Goal: Task Accomplishment & Management: Use online tool/utility

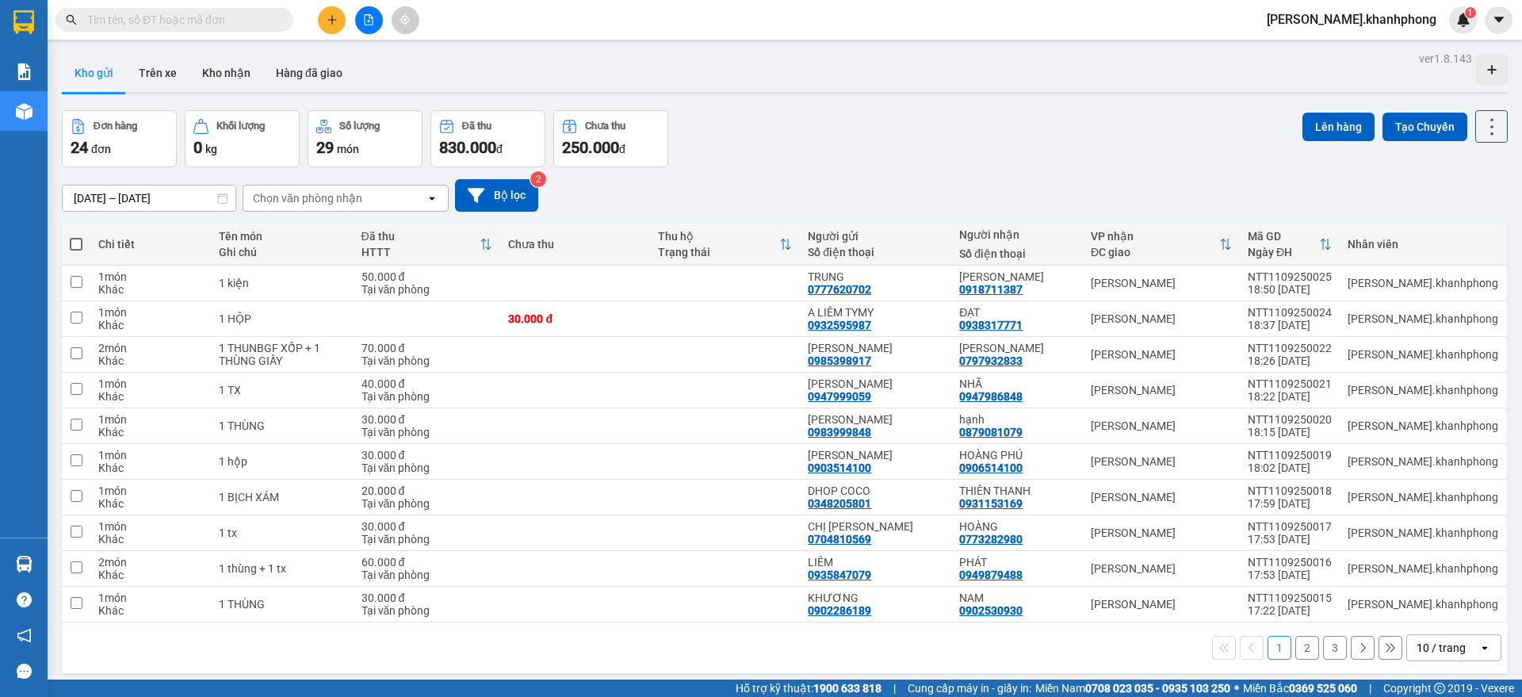
click at [1416, 641] on div "10 / trang" at bounding box center [1440, 648] width 49 height 16
click at [1411, 617] on span "100 / trang" at bounding box center [1431, 613] width 57 height 16
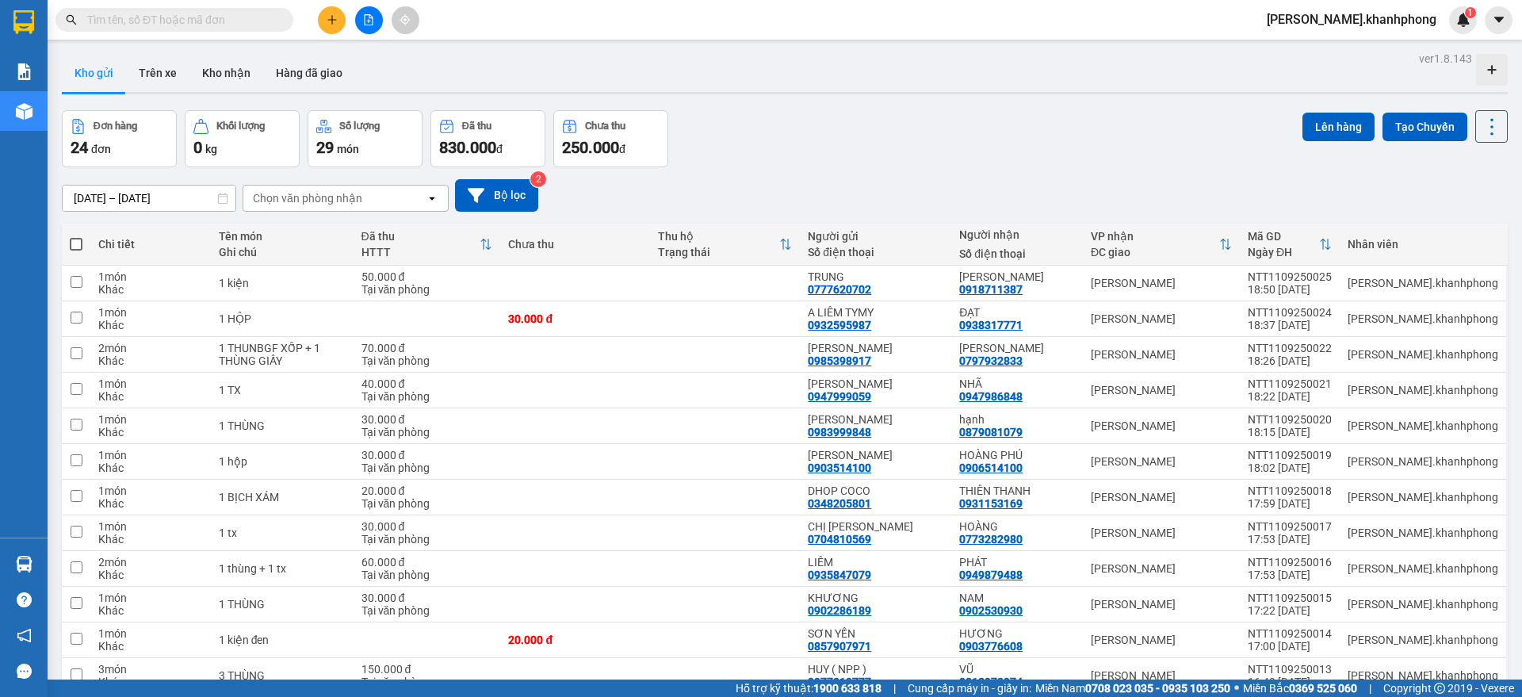
click at [71, 239] on span at bounding box center [76, 244] width 13 height 13
click at [76, 236] on input "checkbox" at bounding box center [76, 236] width 0 height 0
checkbox input "true"
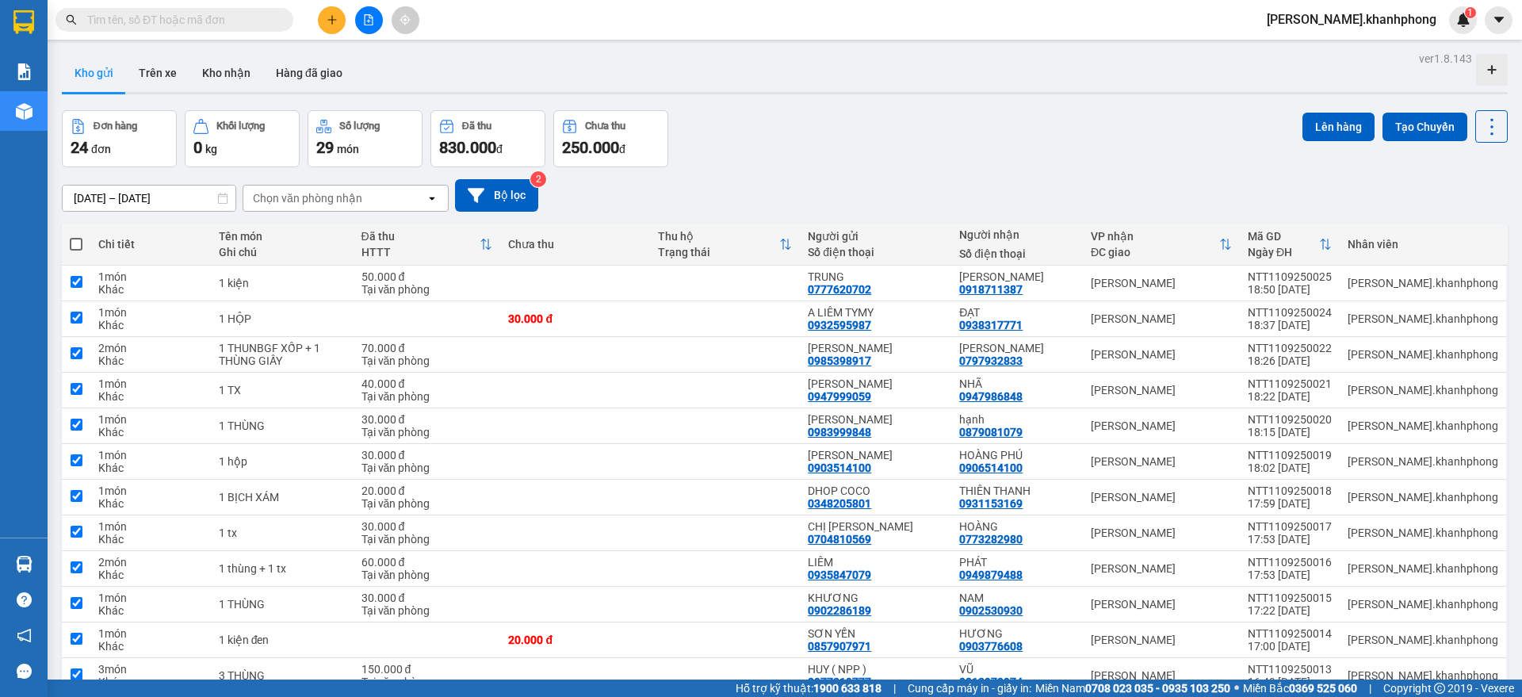
checkbox input "true"
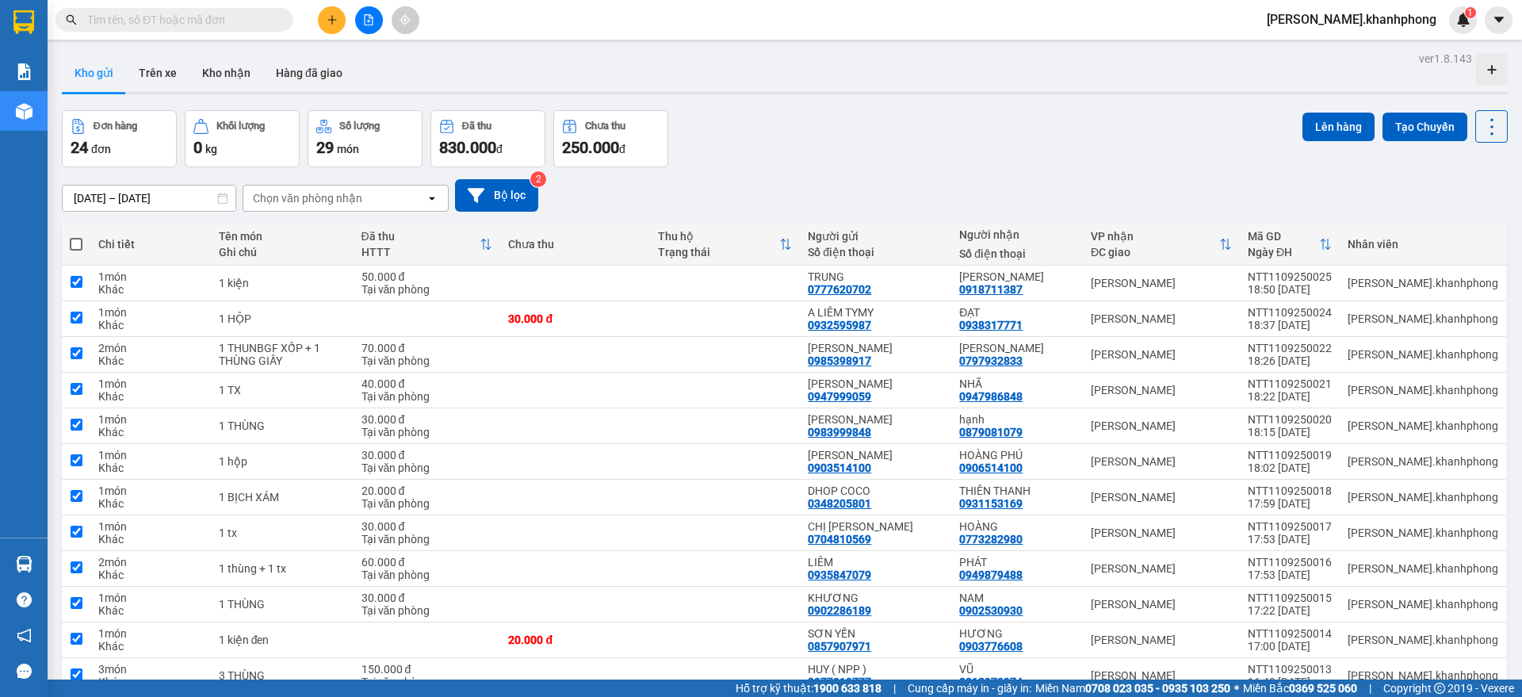
checkbox input "true"
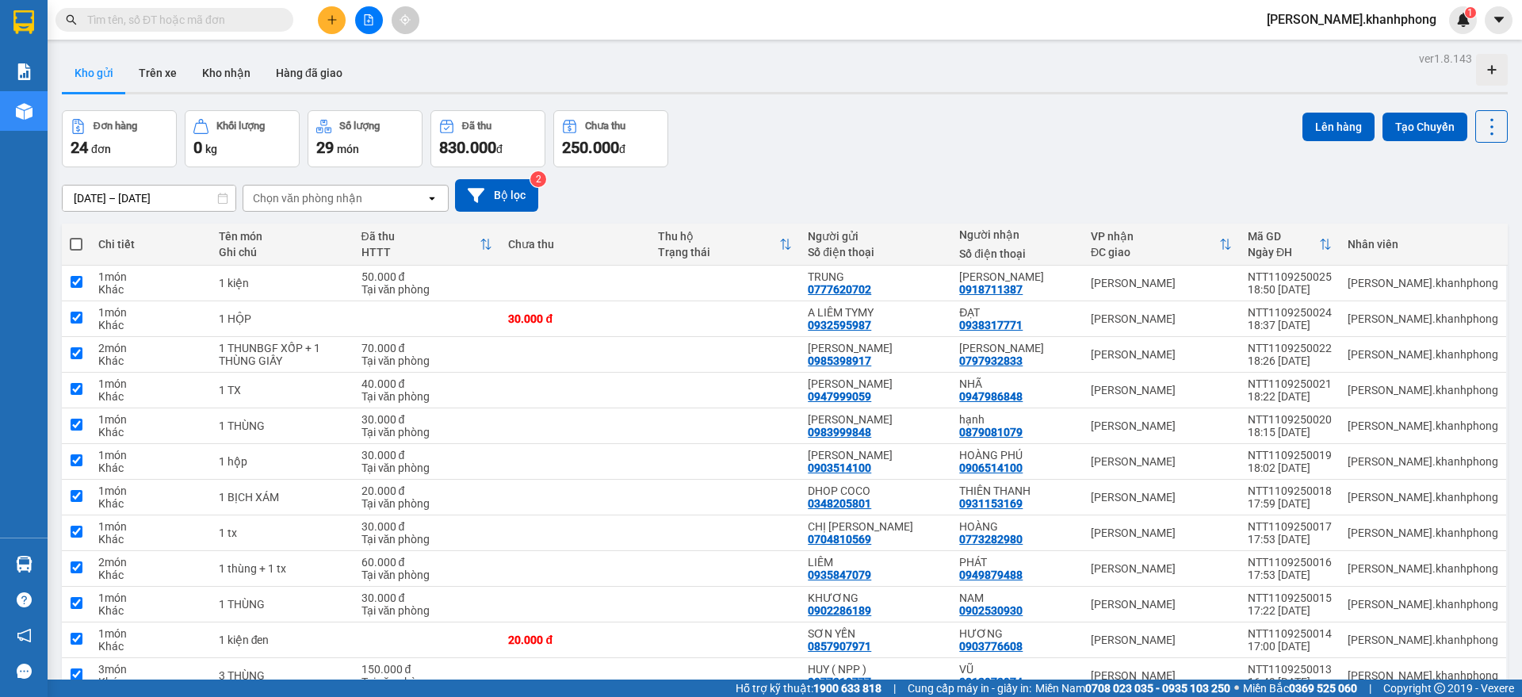
checkbox input "true"
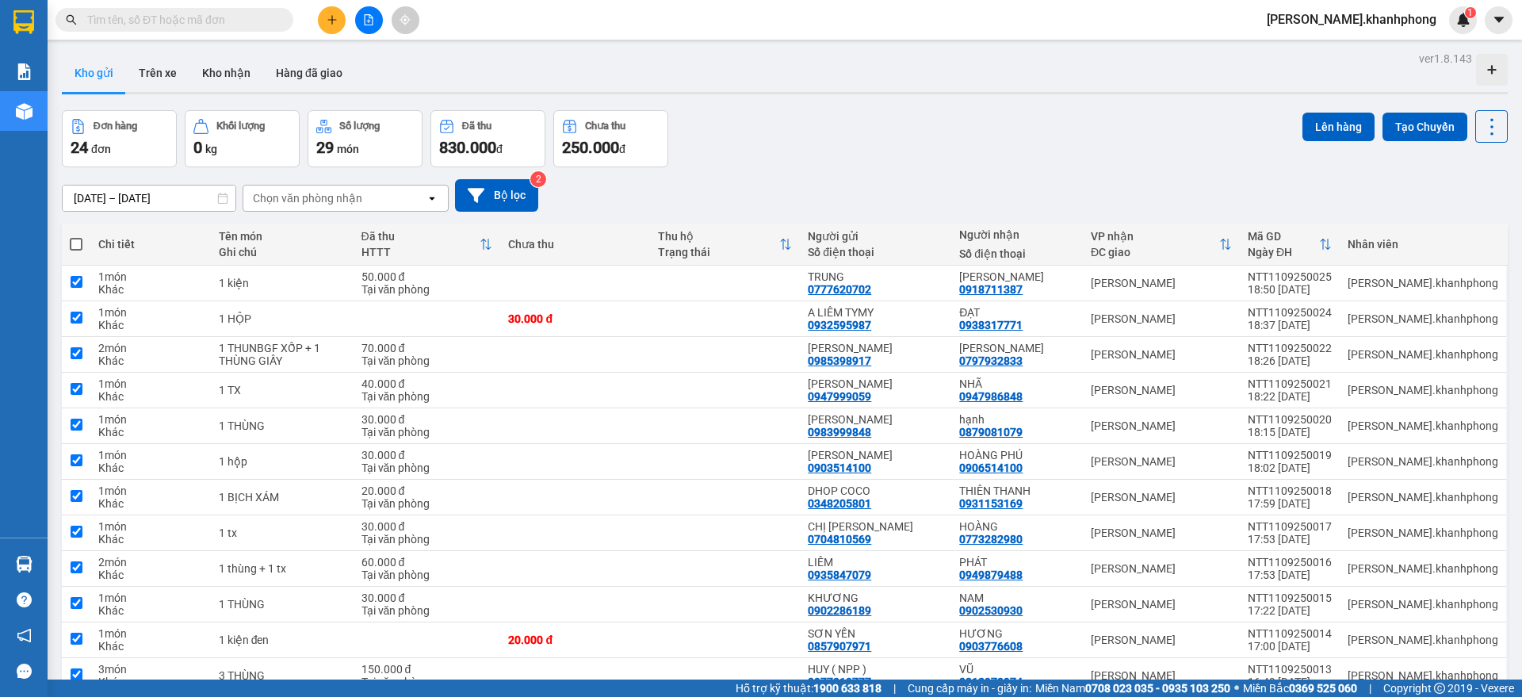
checkbox input "true"
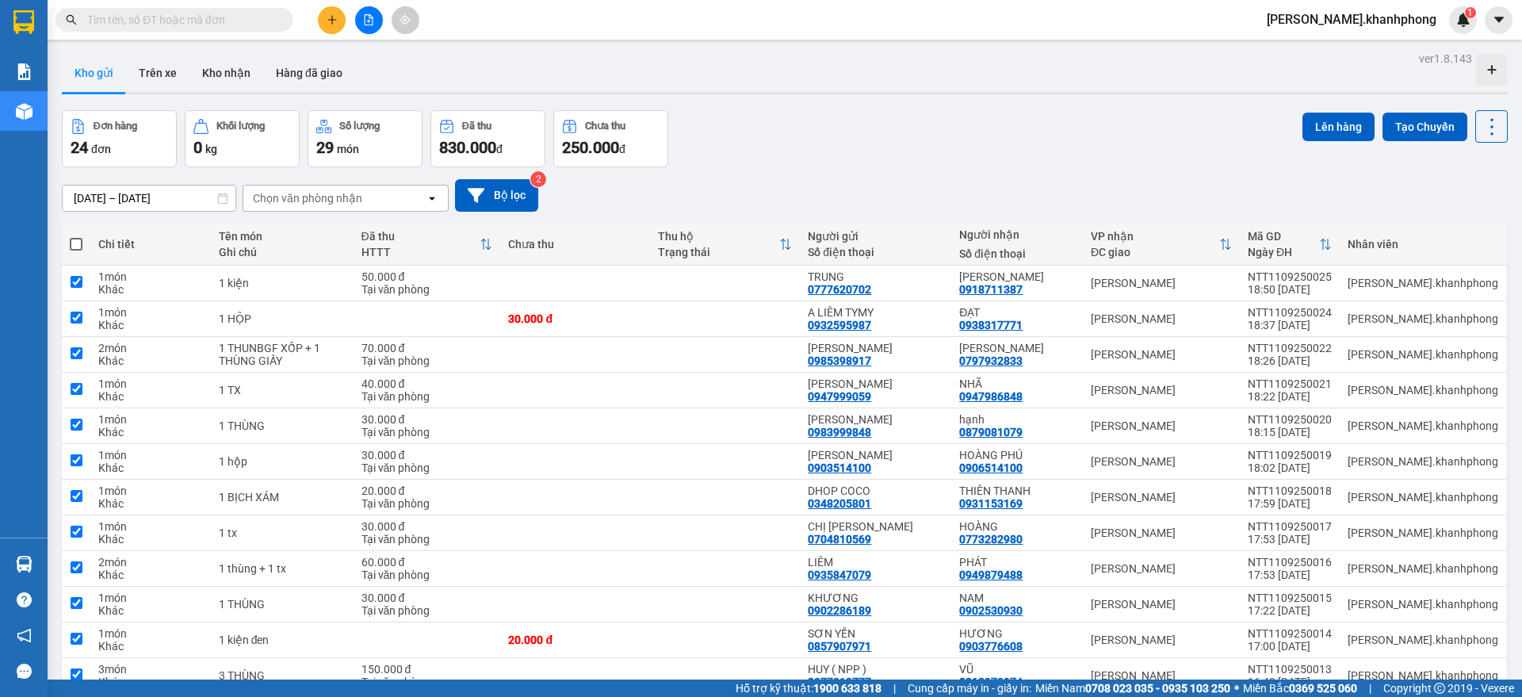
checkbox input "true"
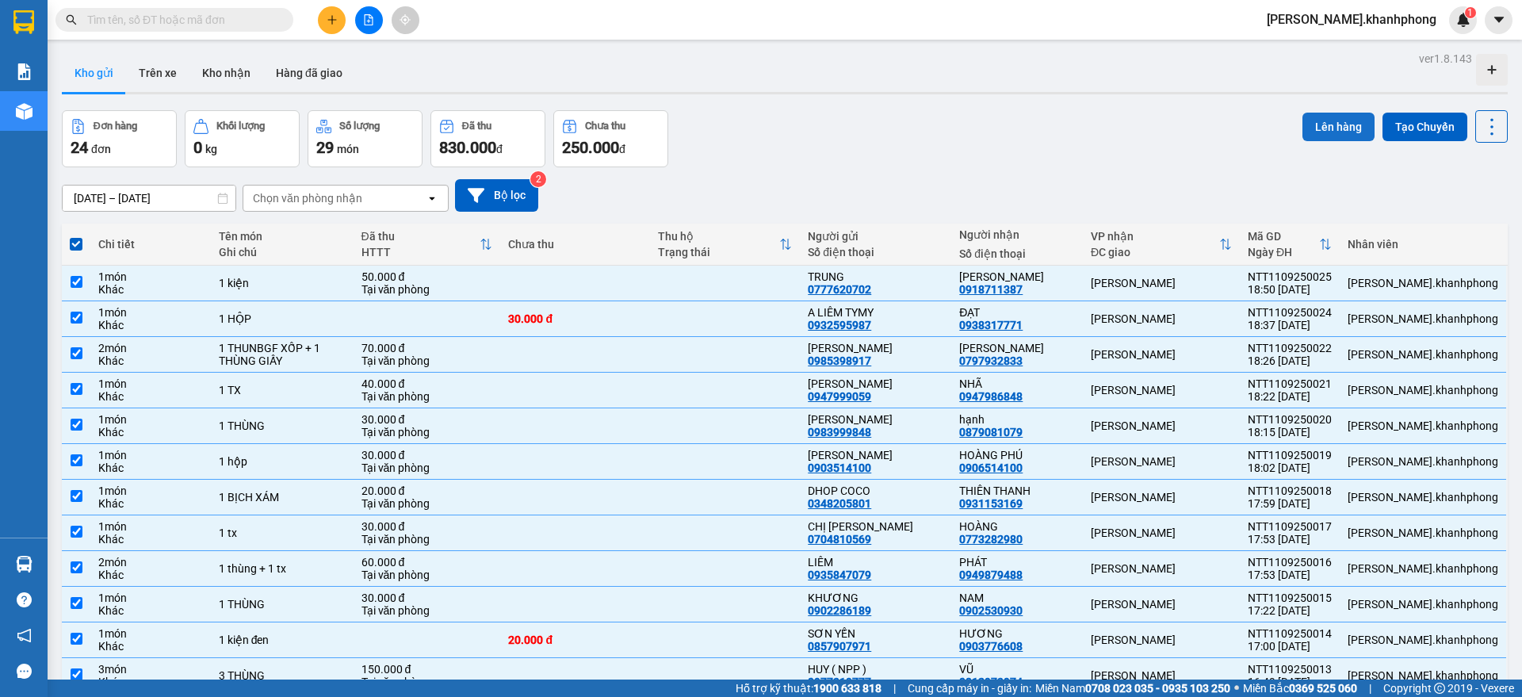
click at [1329, 128] on button "Lên hàng" at bounding box center [1338, 127] width 72 height 29
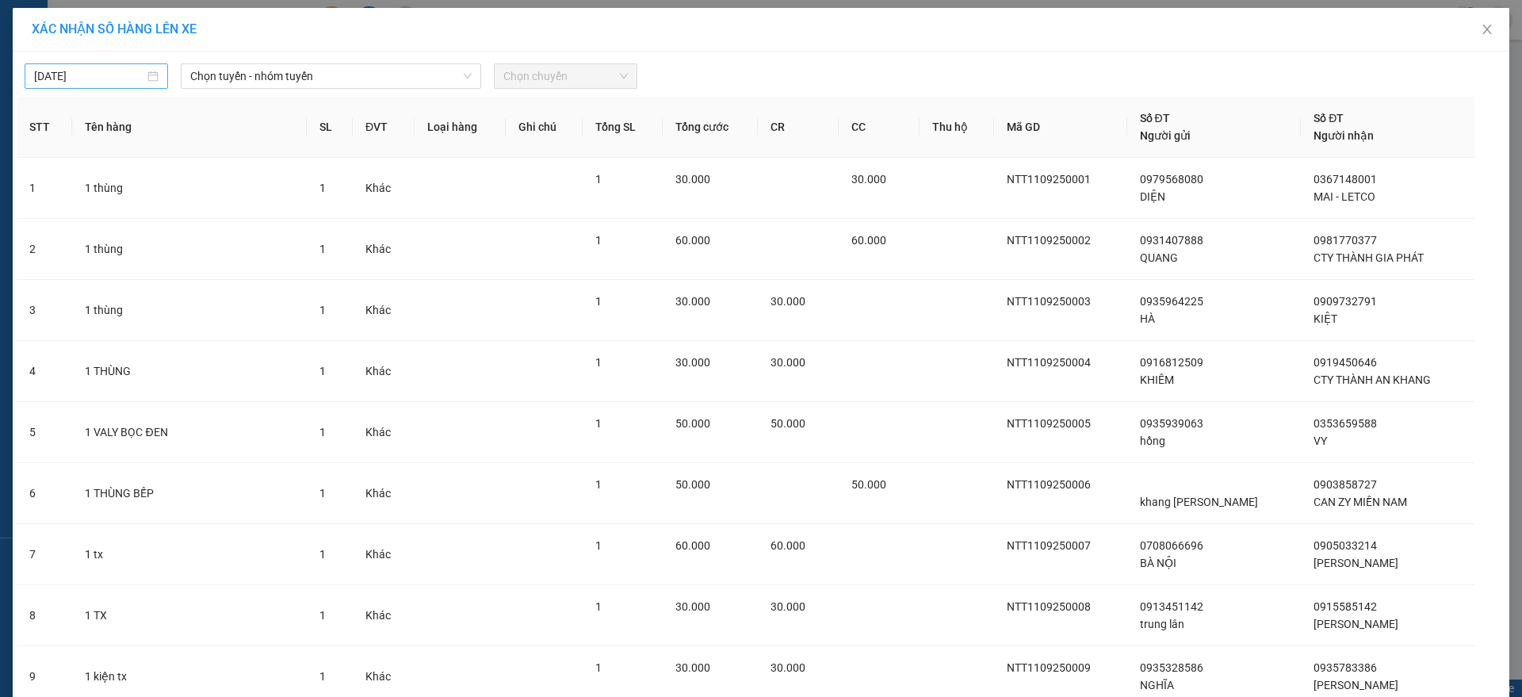
click at [108, 74] on input "12/09/2025" at bounding box center [89, 75] width 110 height 17
click at [159, 191] on div "11" at bounding box center [157, 191] width 19 height 19
type input "[DATE]"
click at [292, 77] on span "Chọn tuyến - nhóm tuyến" at bounding box center [330, 76] width 281 height 24
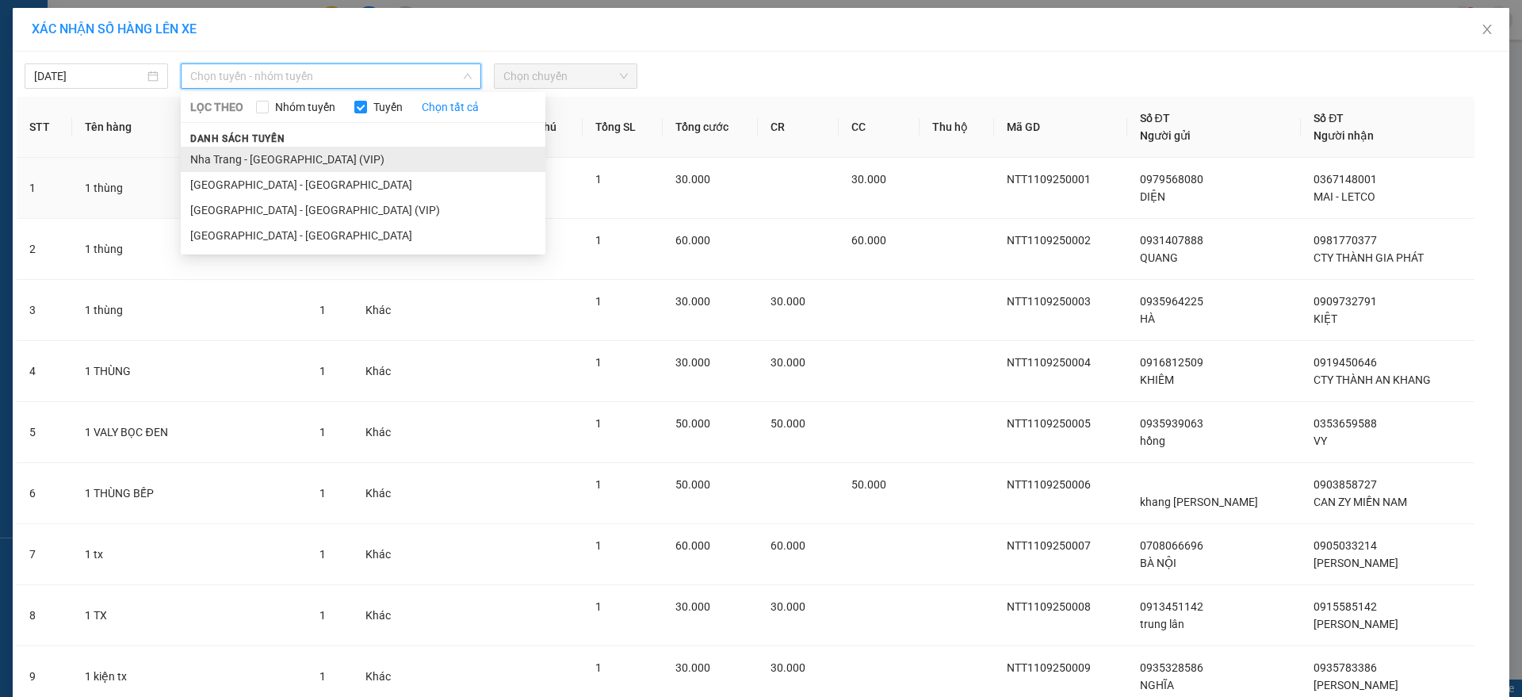
click at [258, 154] on li "Nha Trang - Sài Gòn (VIP)" at bounding box center [363, 159] width 365 height 25
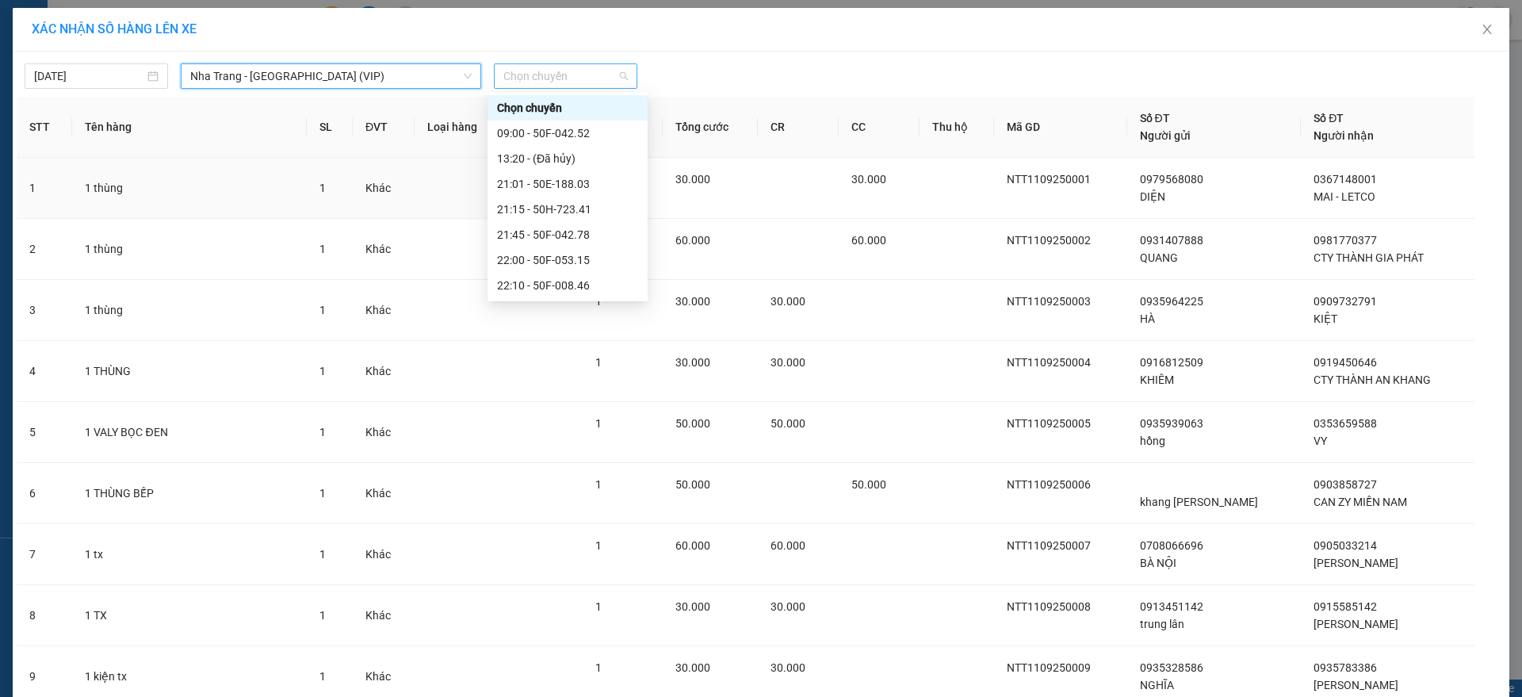
click at [521, 77] on span "Chọn chuyến" at bounding box center [565, 76] width 124 height 24
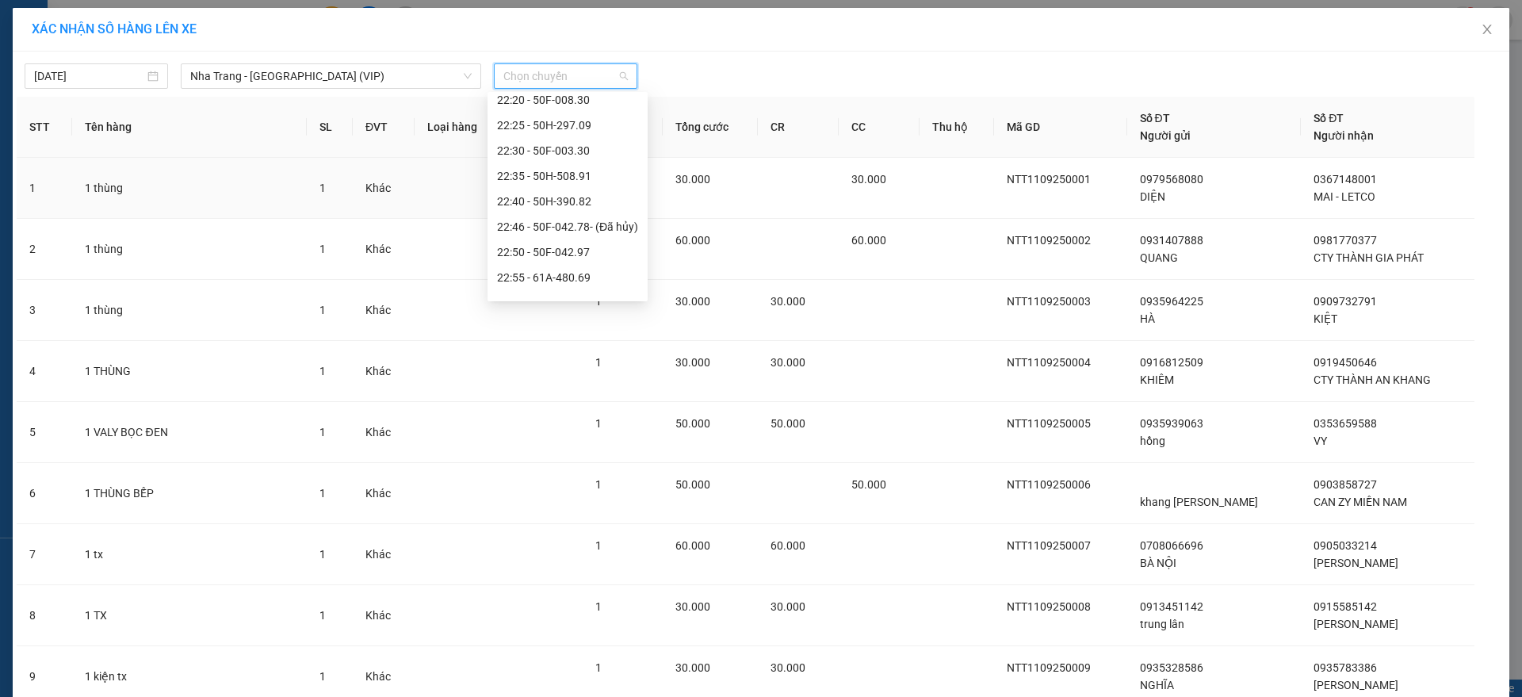
scroll to position [254, 0]
click at [614, 279] on div "23:05 (TC) - 50H-931.70" at bounding box center [567, 285] width 141 height 17
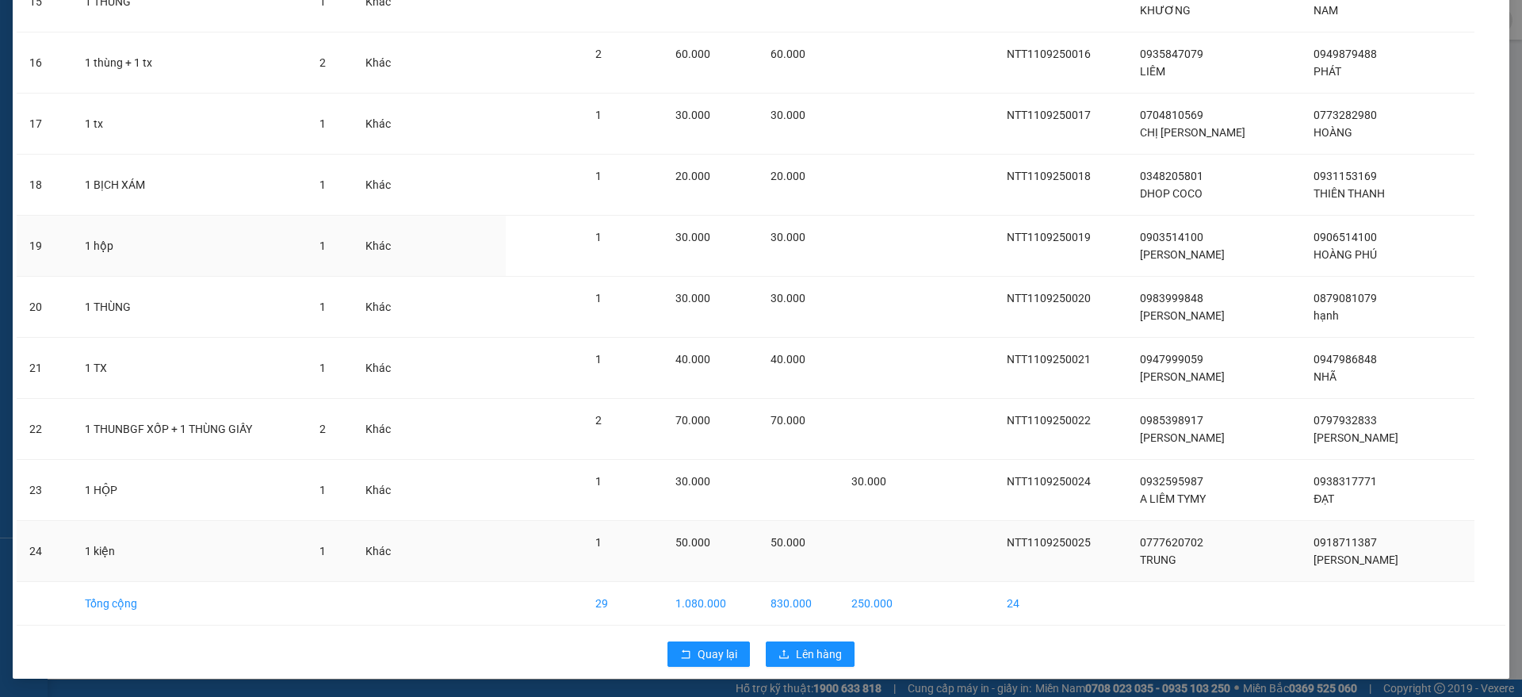
scroll to position [1051, 0]
click at [821, 648] on span "Lên hàng" at bounding box center [819, 652] width 46 height 17
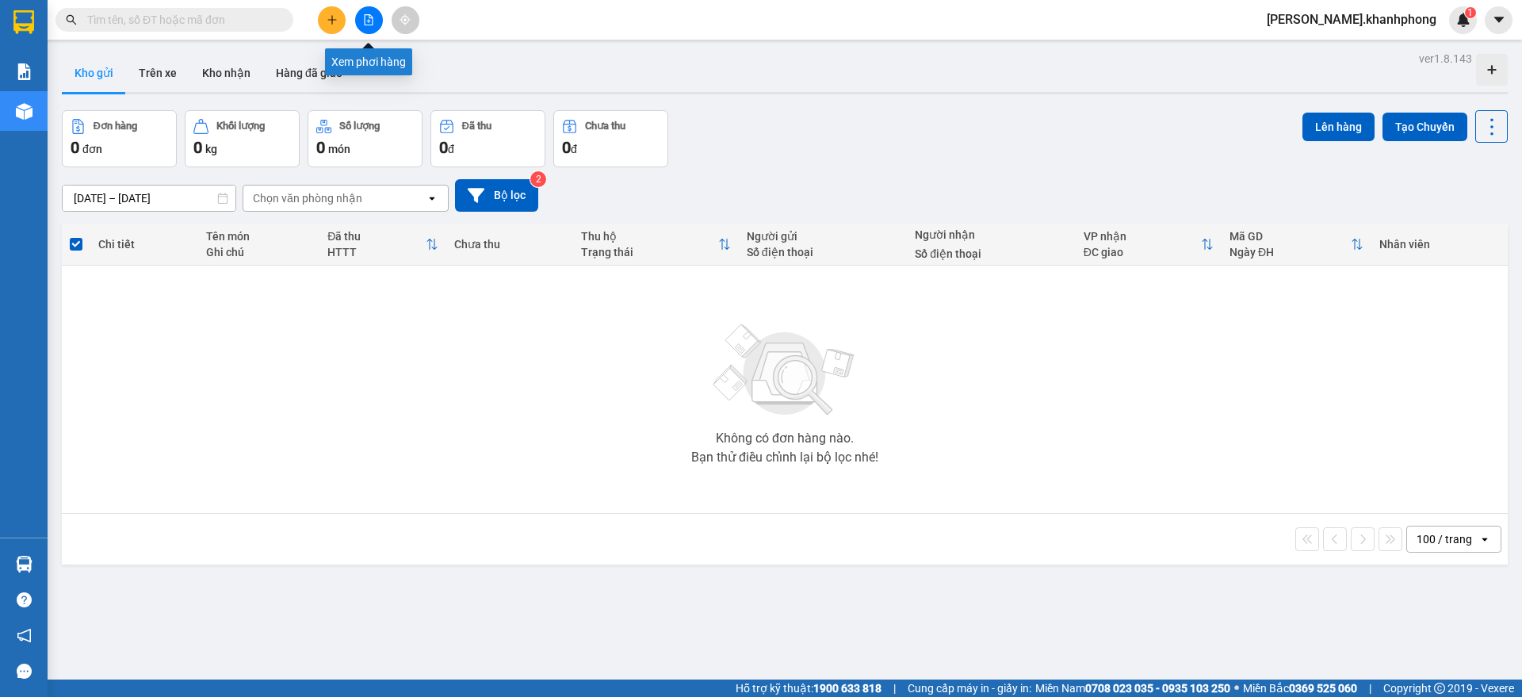
click at [368, 22] on icon "file-add" at bounding box center [368, 19] width 11 height 11
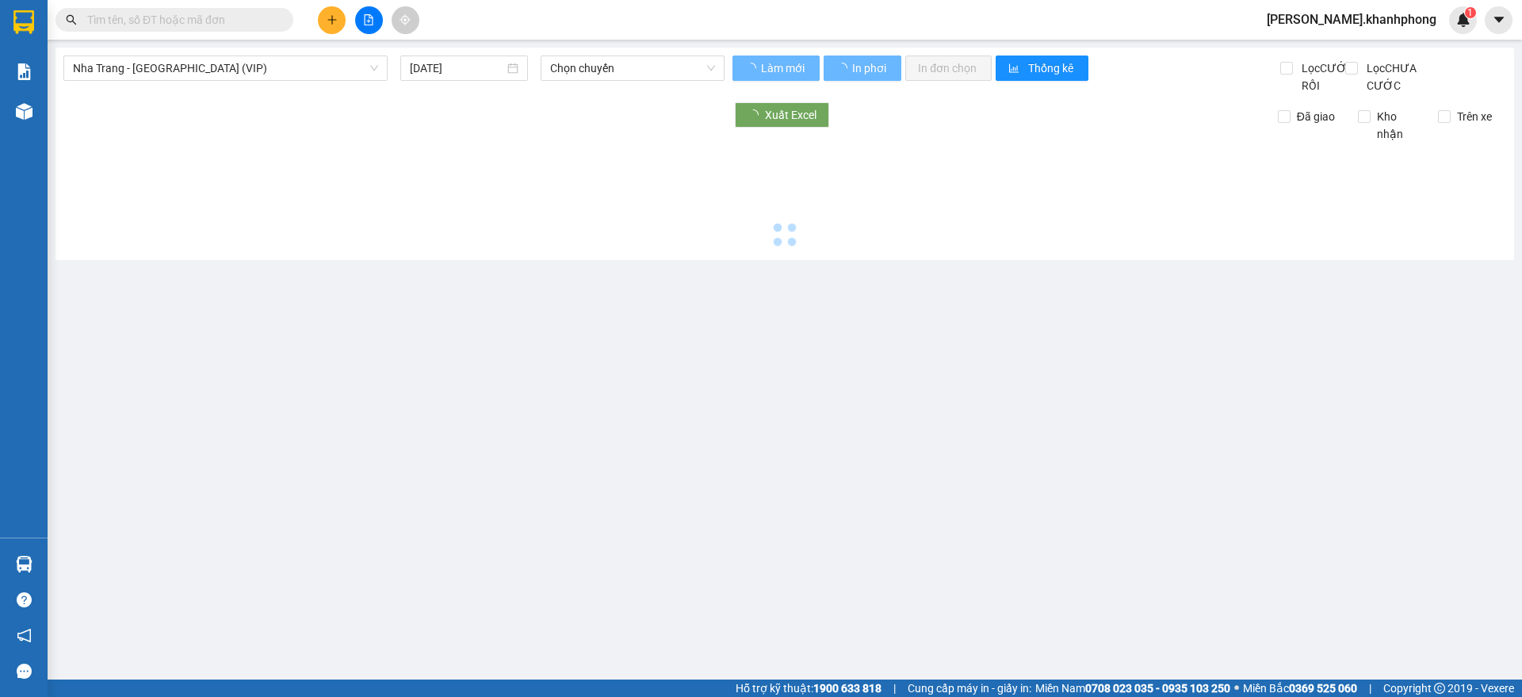
type input "12/09/2025"
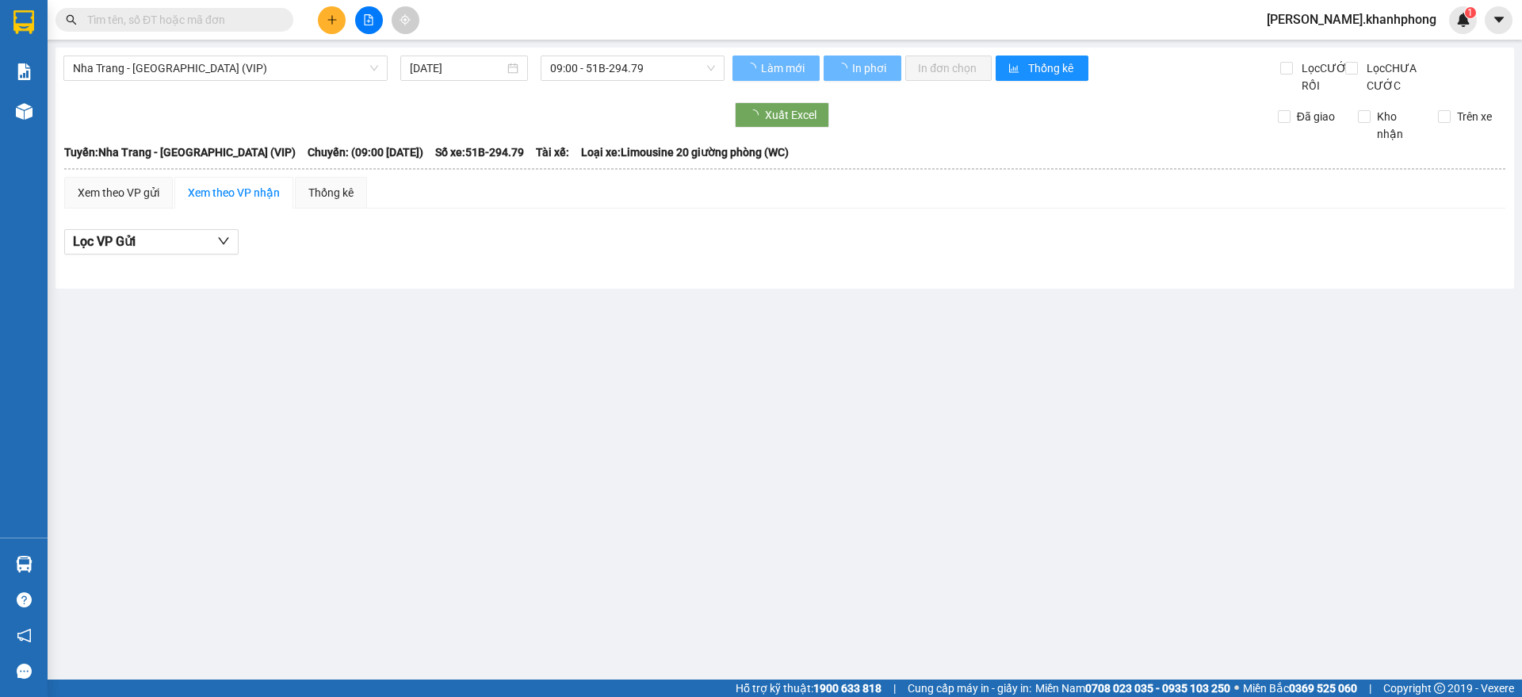
click at [230, 82] on div "Nha Trang - Sài Gòn (VIP) 12/09/2025 09:00 - 51B-294.79" at bounding box center [393, 74] width 661 height 39
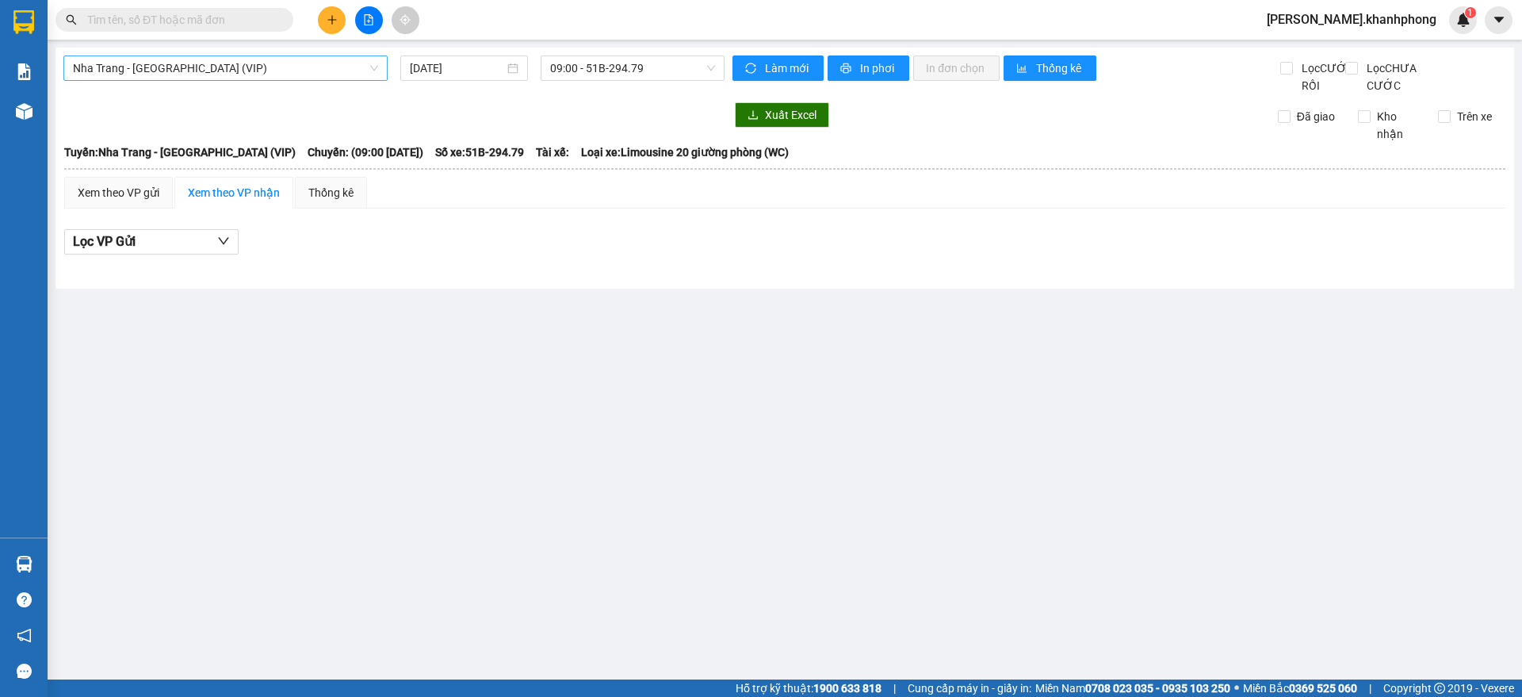
click at [190, 71] on span "Nha Trang - Sài Gòn (VIP)" at bounding box center [225, 68] width 305 height 24
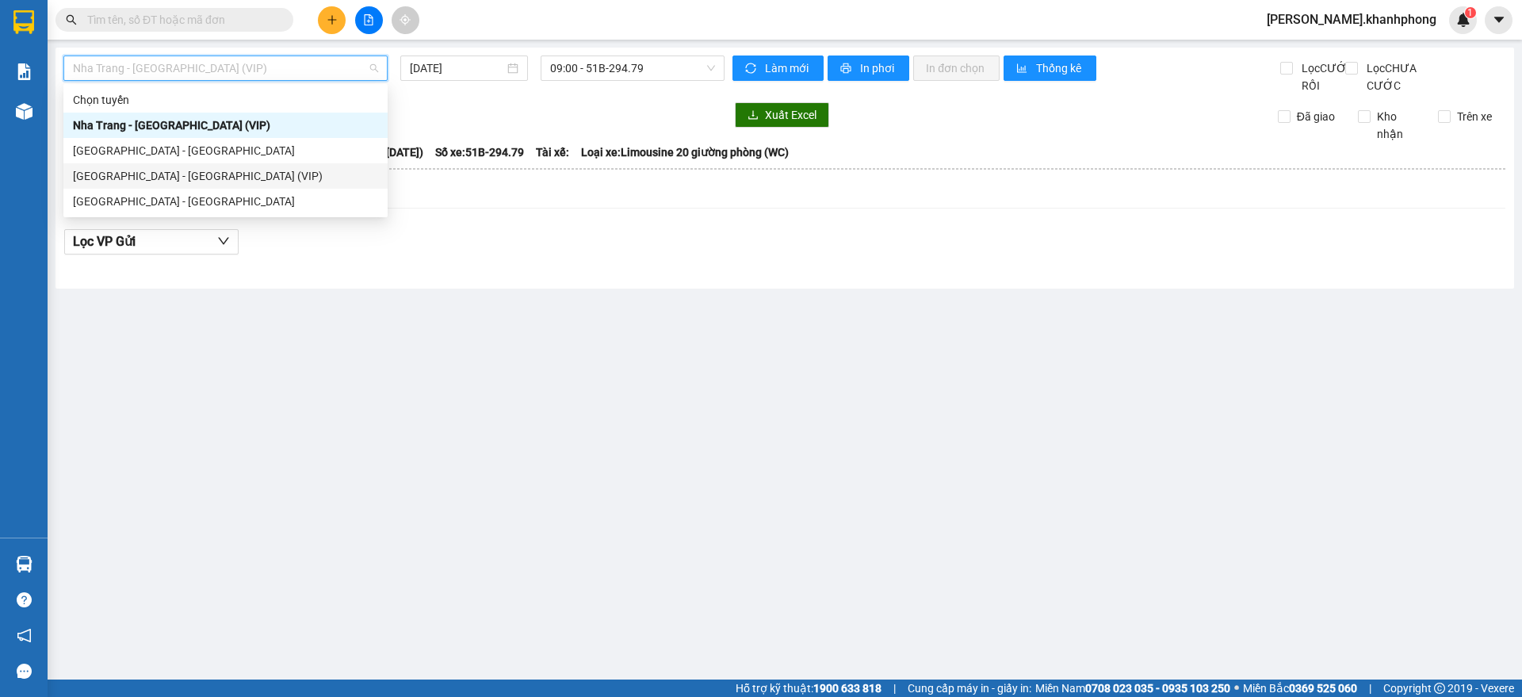
click at [181, 173] on div "[GEOGRAPHIC_DATA] - [GEOGRAPHIC_DATA] (VIP)" at bounding box center [225, 175] width 305 height 17
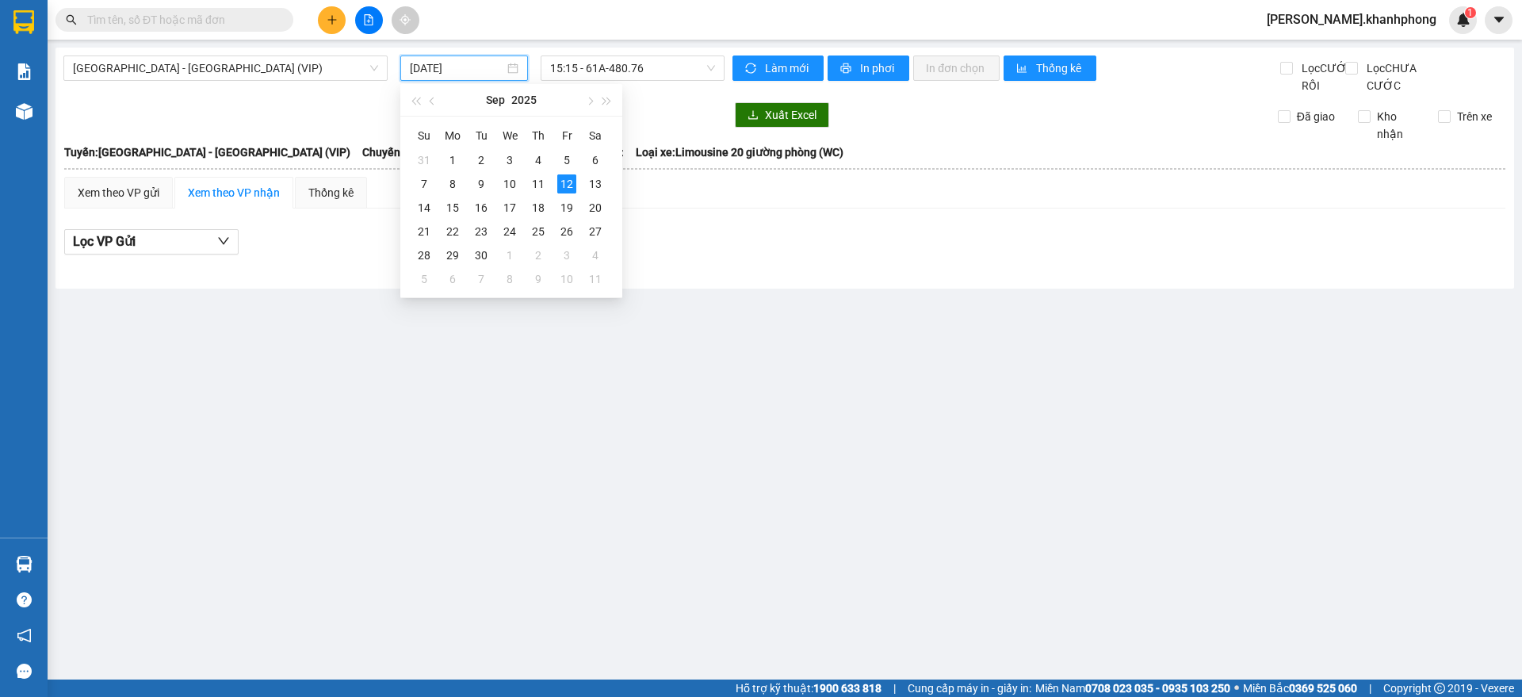
click at [456, 73] on input "12/09/2025" at bounding box center [457, 67] width 94 height 17
click at [537, 181] on div "11" at bounding box center [538, 183] width 19 height 19
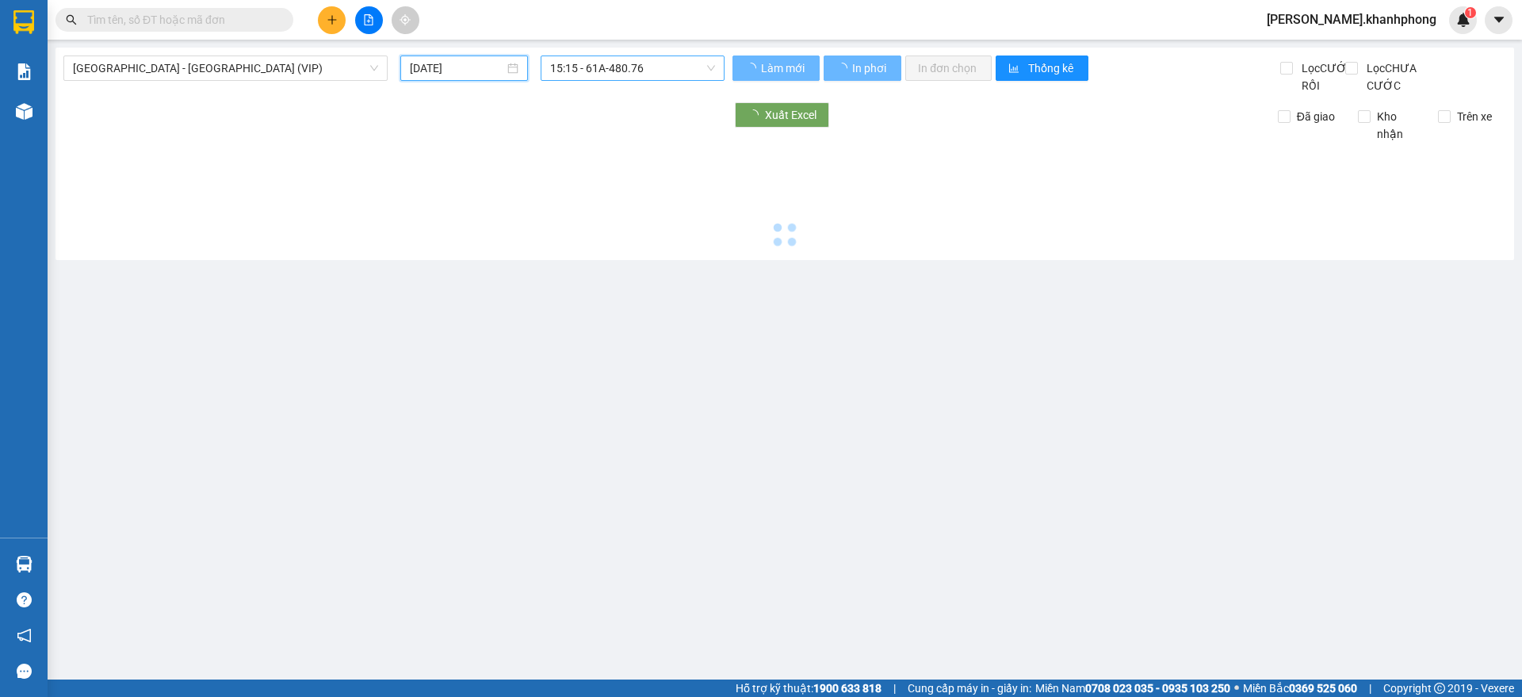
type input "[DATE]"
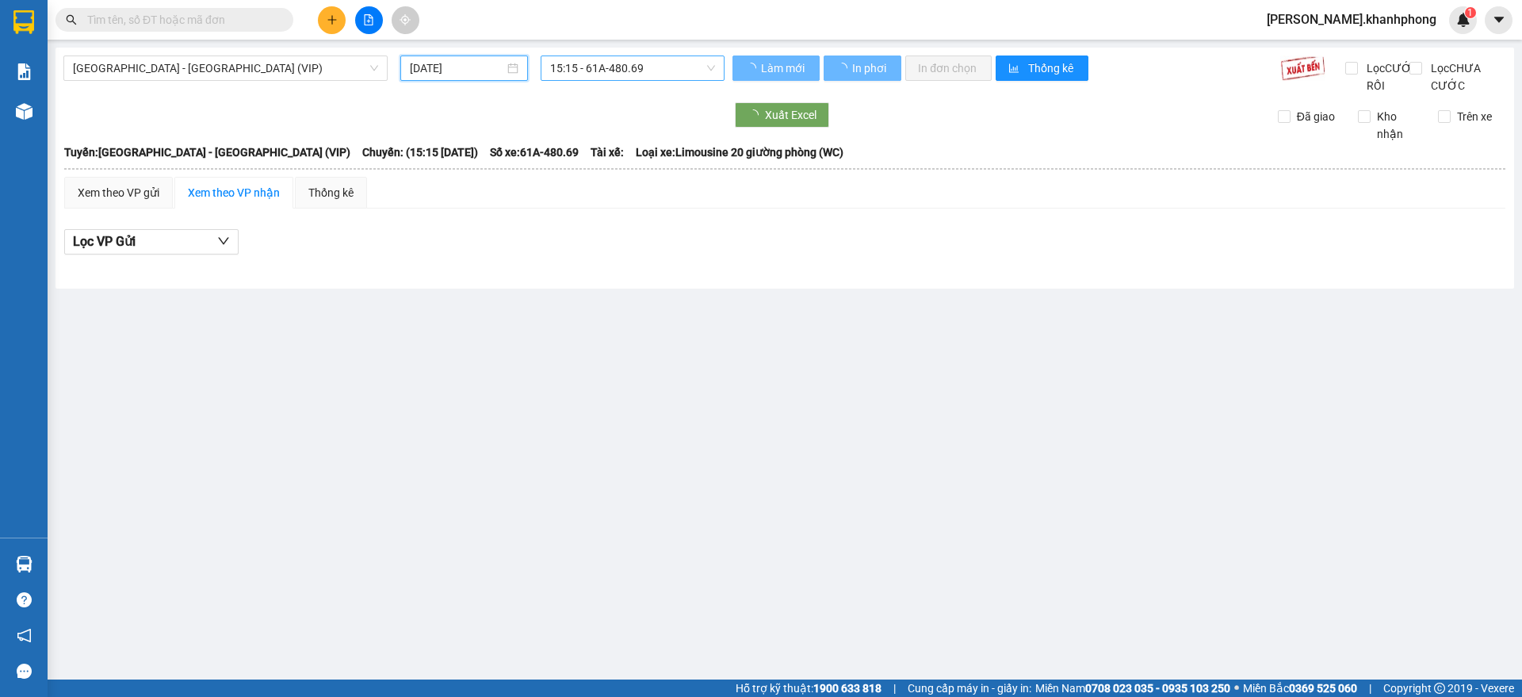
click at [604, 76] on span "15:15 - 61A-480.69" at bounding box center [632, 68] width 165 height 24
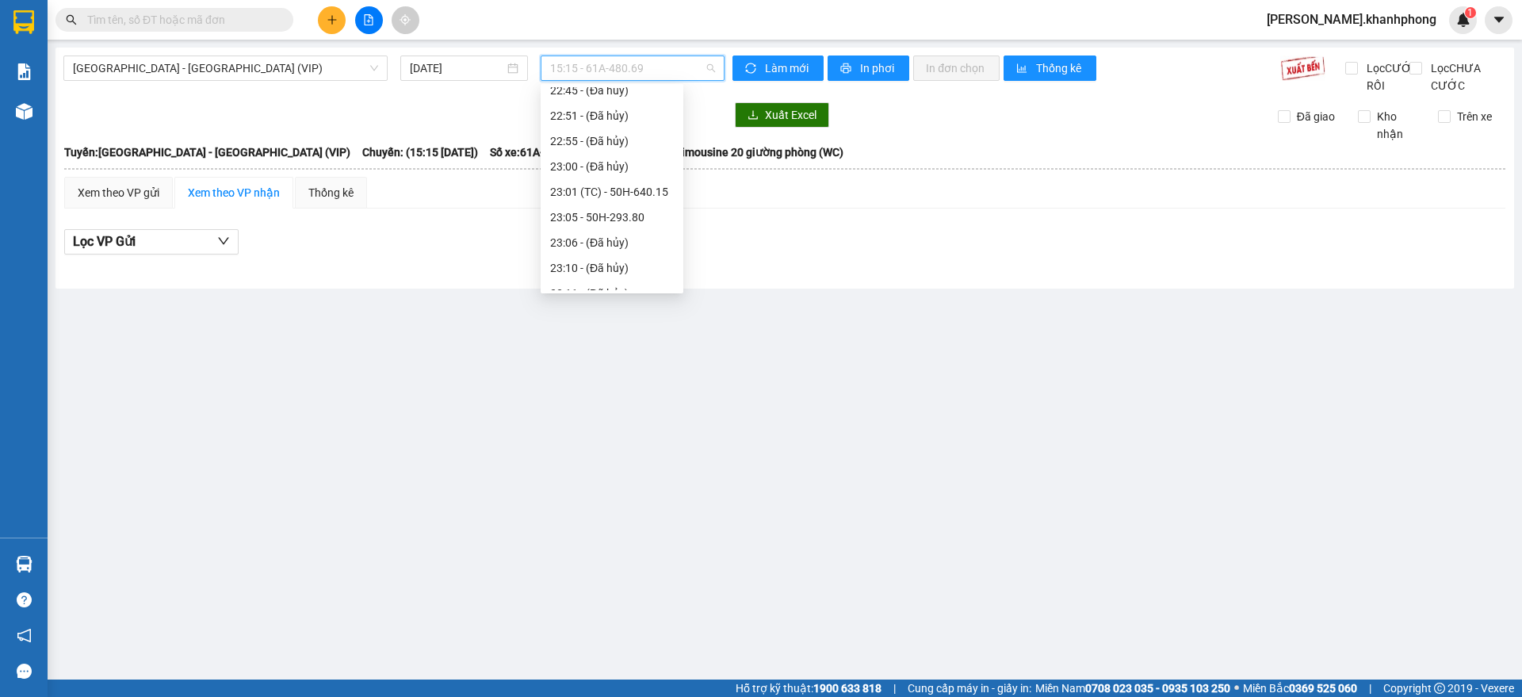
scroll to position [431, 0]
click at [666, 254] on div "23:40 - 51B-294.79" at bounding box center [611, 251] width 143 height 25
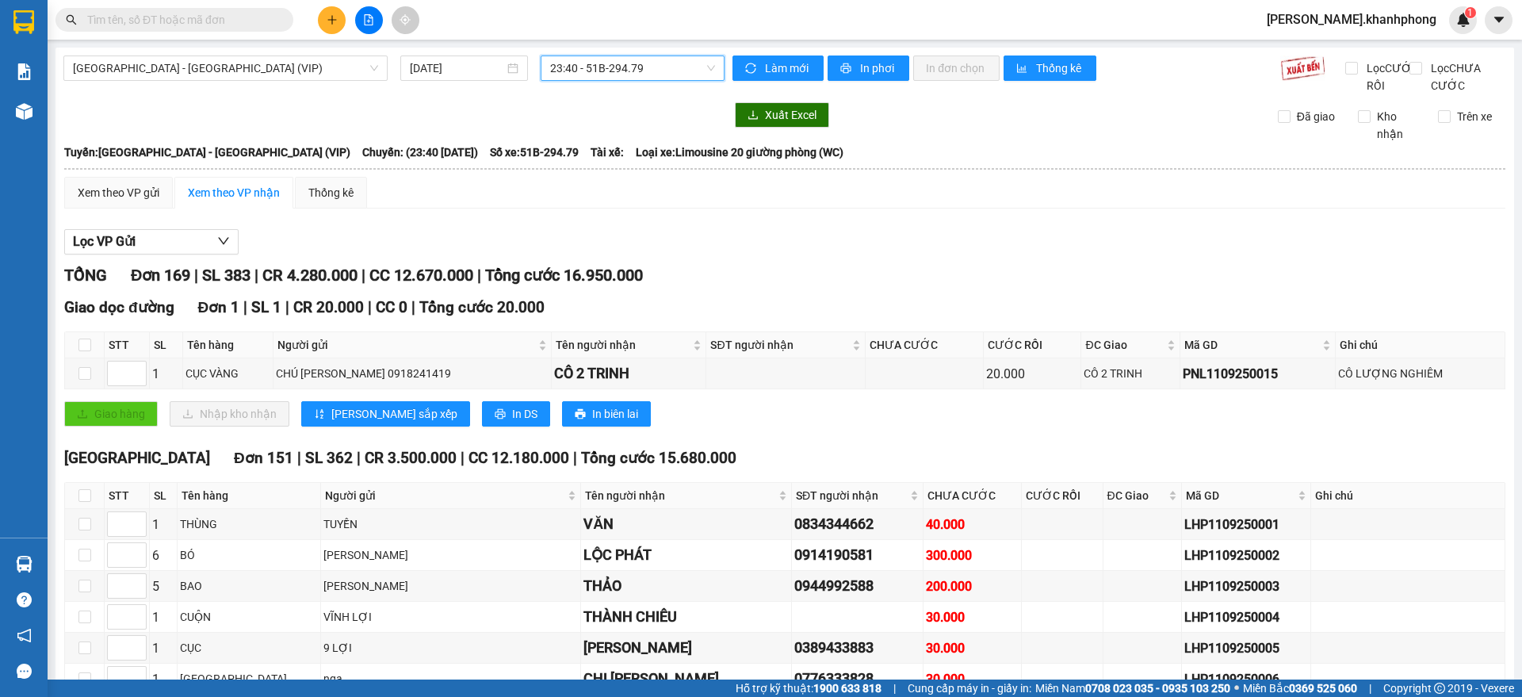
click at [906, 288] on div "TỔNG Đơn 169 | SL 383 | CR 4.280.000 | CC 12.670.000 | Tổng cước 16.950.000" at bounding box center [784, 275] width 1441 height 25
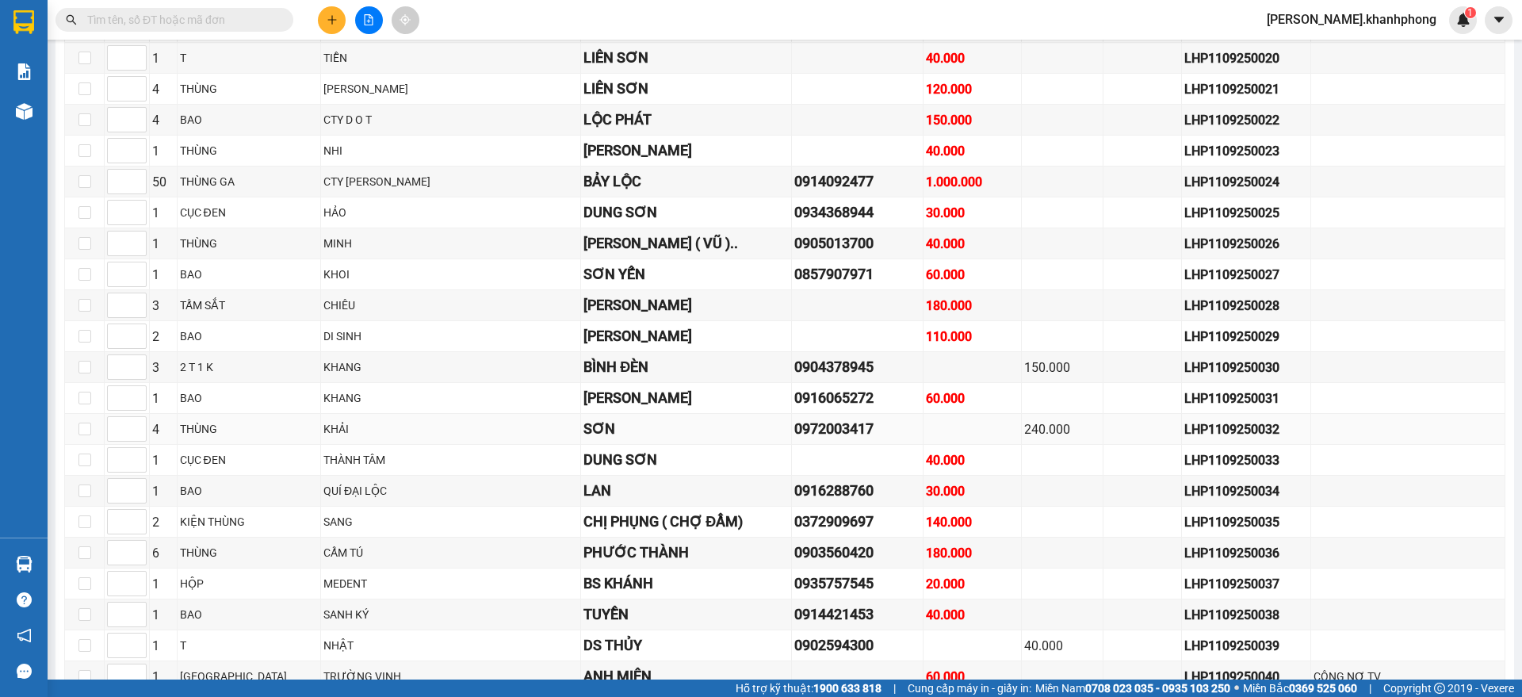
scroll to position [991, 0]
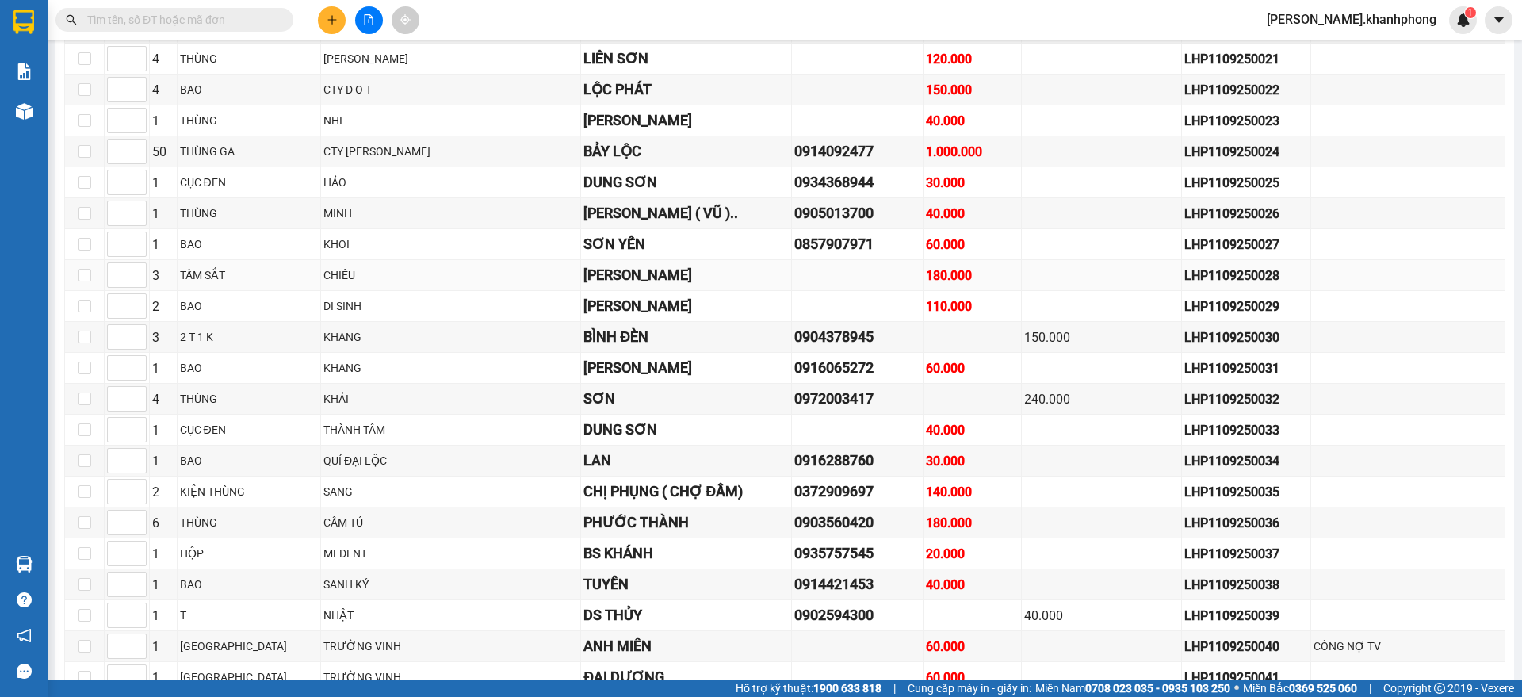
click at [670, 286] on div "[PERSON_NAME]" at bounding box center [685, 275] width 205 height 22
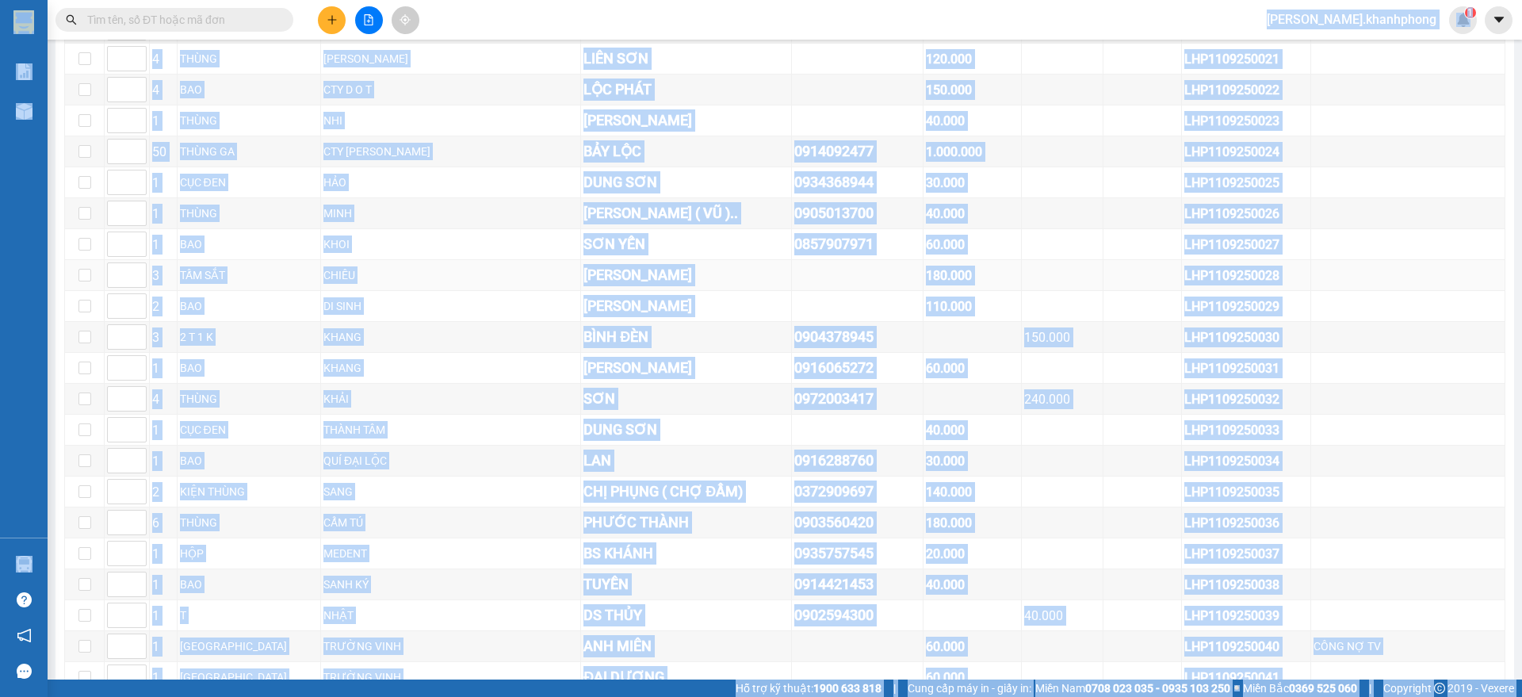
copy body "kim.khanhphong 1 Báo cáo Báo cáo dòng tiền (nhân viên) Doanh số tạo đơn theo VP…"
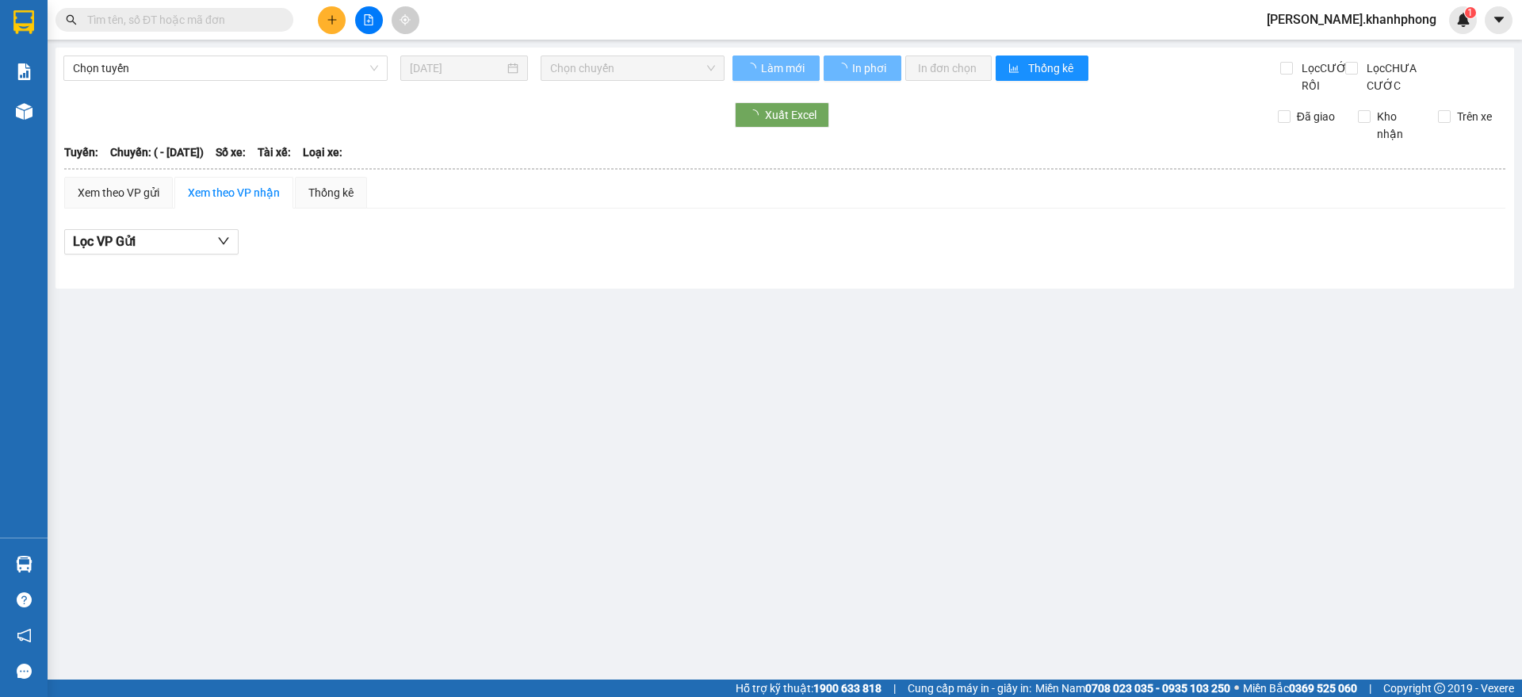
click at [1190, 255] on div "Lọc VP Gửi" at bounding box center [784, 242] width 1441 height 26
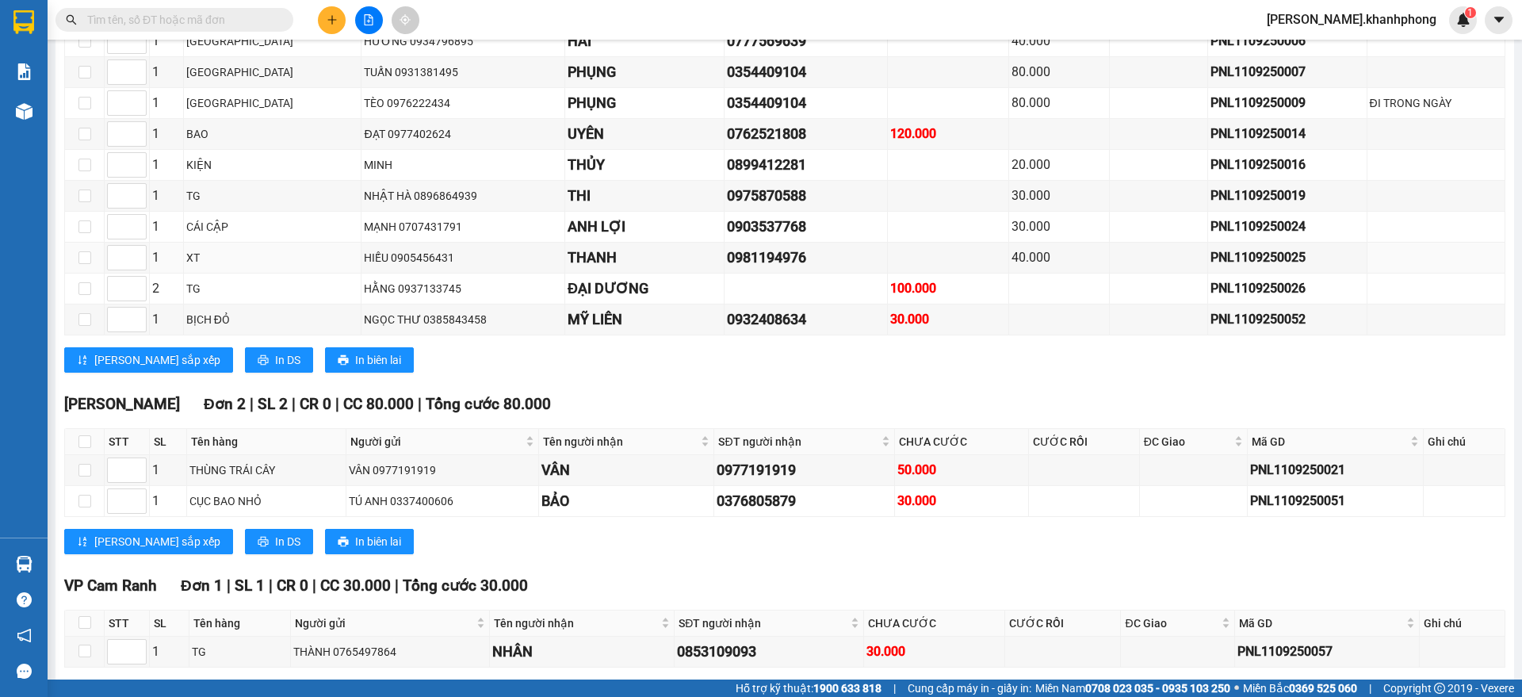
scroll to position [5599, 0]
